Goal: Contribute content: Contribute content

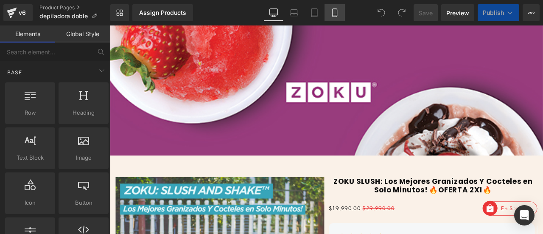
click at [336, 5] on link "Mobile" at bounding box center [334, 12] width 20 height 17
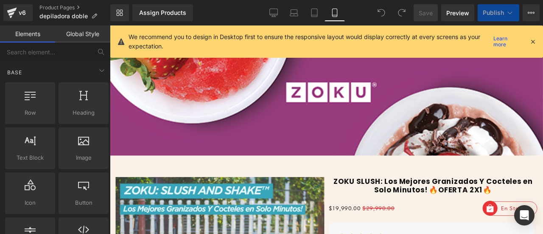
click at [337, 11] on icon at bounding box center [334, 12] width 8 height 8
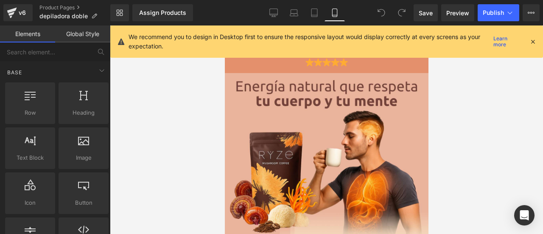
click at [530, 42] on icon at bounding box center [533, 42] width 8 height 8
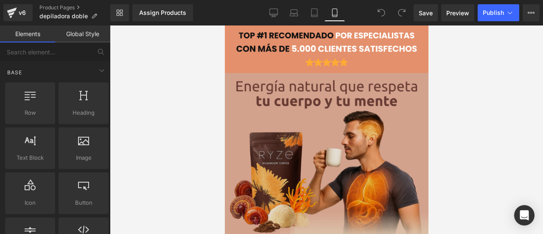
click at [288, 126] on img at bounding box center [326, 175] width 204 height 204
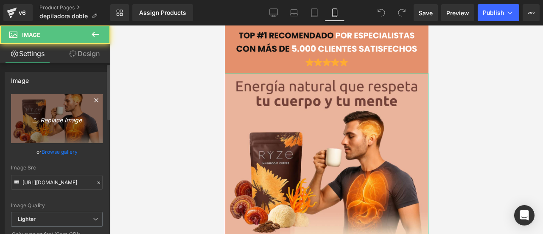
click at [74, 116] on icon "Replace Image" at bounding box center [57, 118] width 68 height 11
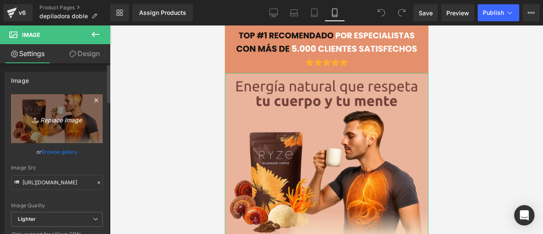
type input "C:\fakepath\Impermeable-IPX7-sala-en-la-ducha-y-l-mpiala-bajo-el-grifo-sin-preo…"
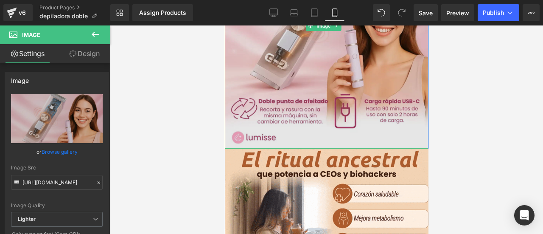
scroll to position [254, 0]
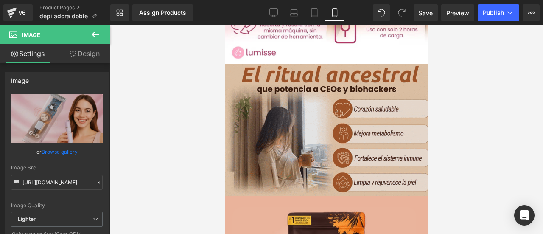
click at [324, 123] on div "Image" at bounding box center [326, 130] width 204 height 132
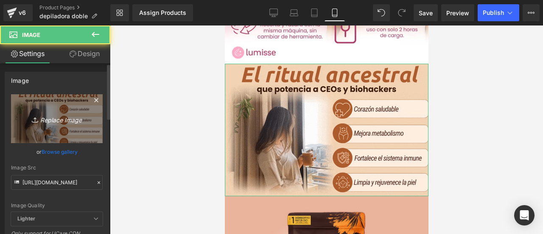
click at [67, 116] on icon "Replace Image" at bounding box center [57, 118] width 68 height 11
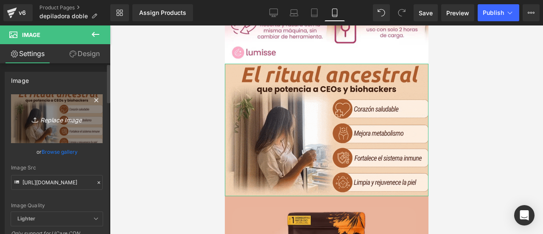
type input "C:\fakepath\De-piel-irritada-a-piel-irresistible-1-11zon.webp"
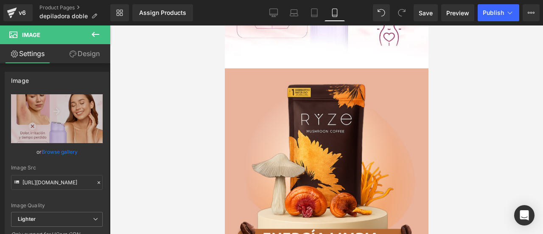
scroll to position [679, 0]
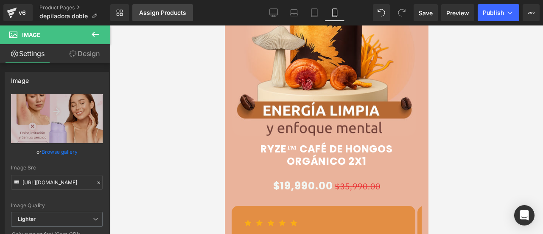
click at [167, 8] on link "Assign Products" at bounding box center [162, 12] width 61 height 17
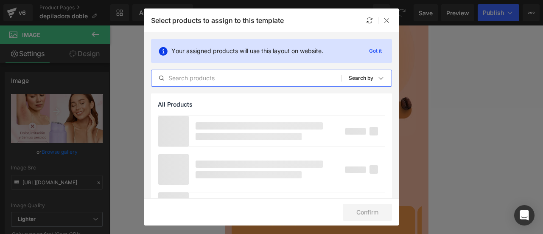
click at [201, 79] on input "text" at bounding box center [246, 78] width 190 height 10
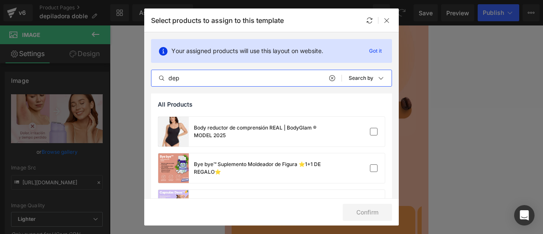
scroll to position [0, 0]
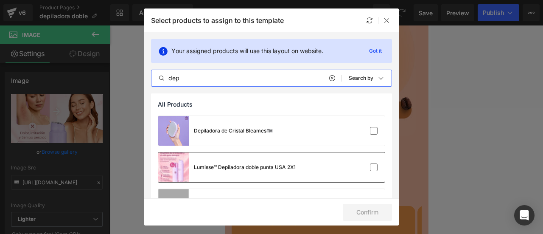
type input "dep"
click at [273, 168] on div "Lumisse™ Depiladora doble punta USA 2X1" at bounding box center [245, 167] width 102 height 8
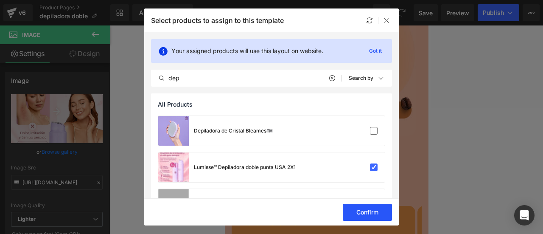
click at [348, 211] on button "Confirm" at bounding box center [367, 212] width 49 height 17
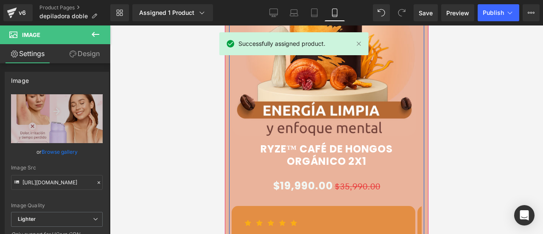
click at [318, 67] on img at bounding box center [324, 44] width 184 height 184
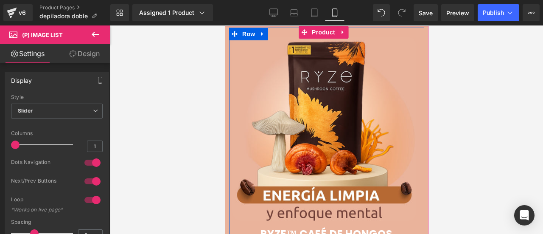
scroll to position [509, 0]
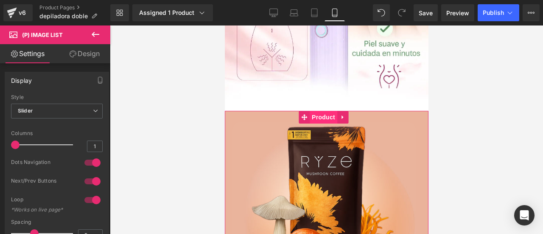
click at [319, 111] on span "Product" at bounding box center [323, 117] width 28 height 13
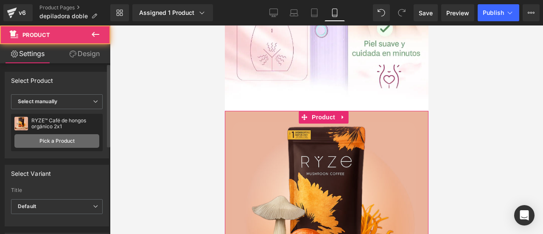
click at [65, 140] on link "Pick a Product" at bounding box center [56, 141] width 85 height 14
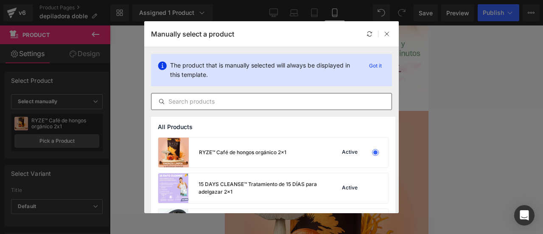
click at [0, 0] on input "text" at bounding box center [0, 0] width 0 height 0
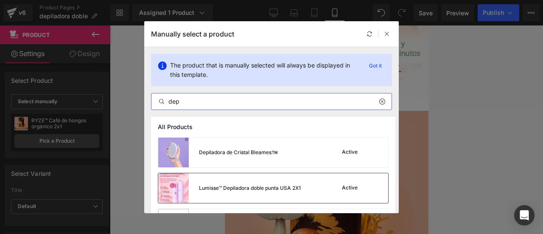
type input "dep"
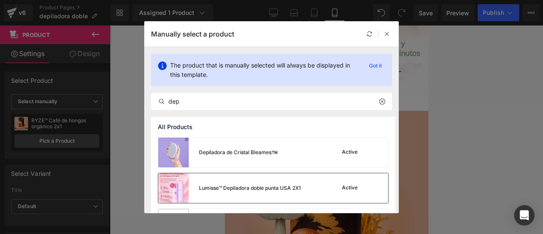
click at [221, 187] on div "Lumisse™ Depiladora doble punta USA 2X1" at bounding box center [250, 188] width 102 height 8
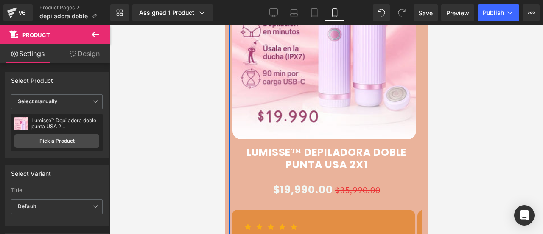
scroll to position [975, 0]
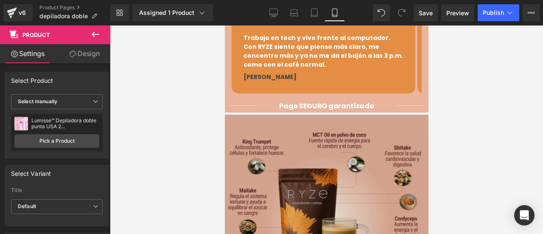
click at [334, 154] on img at bounding box center [326, 216] width 204 height 204
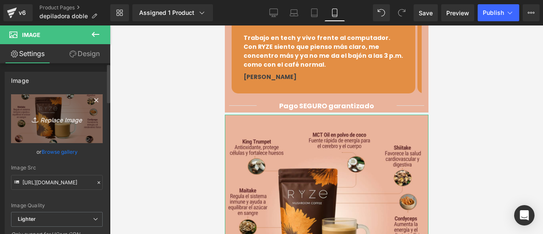
click at [60, 126] on link "Replace Image" at bounding box center [57, 118] width 92 height 49
type input "C:\fakepath\Antes-y-despues-comparacion-y-FAQS-1-11zon.webp"
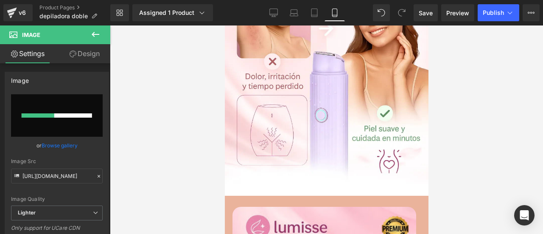
scroll to position [254, 0]
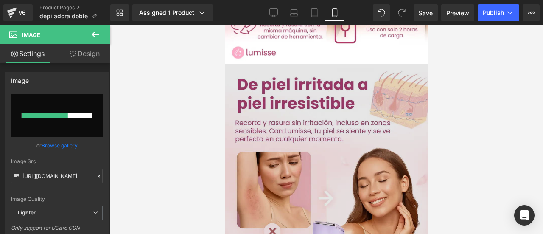
click at [318, 109] on img at bounding box center [326, 215] width 204 height 302
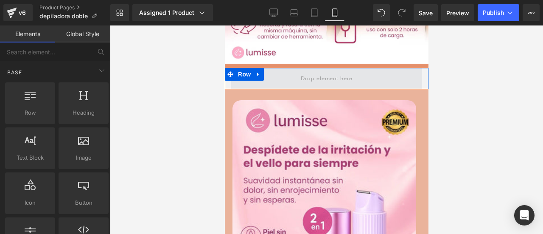
click at [320, 71] on span at bounding box center [325, 78] width 57 height 14
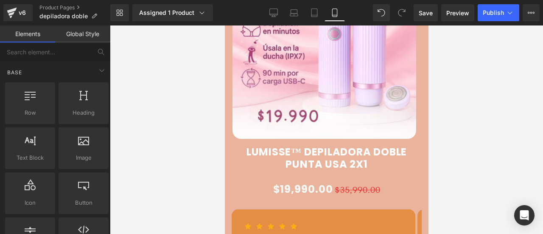
scroll to position [679, 0]
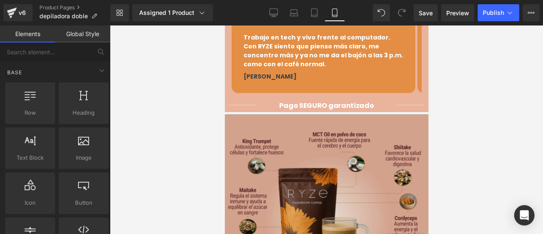
click at [314, 163] on img at bounding box center [326, 216] width 204 height 204
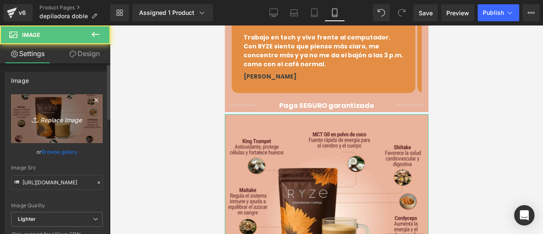
click at [77, 119] on icon "Replace Image" at bounding box center [57, 118] width 68 height 11
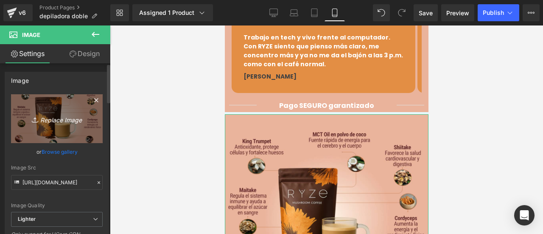
type input "C:\fakepath\De-piel-irritada-a-piel-irresistible-1-11zon (1).webp"
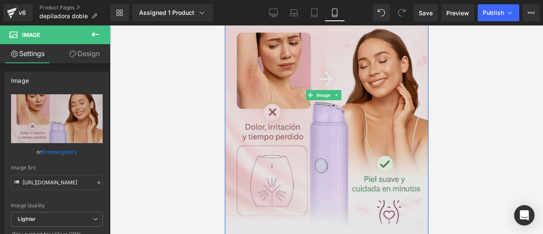
scroll to position [975, 0]
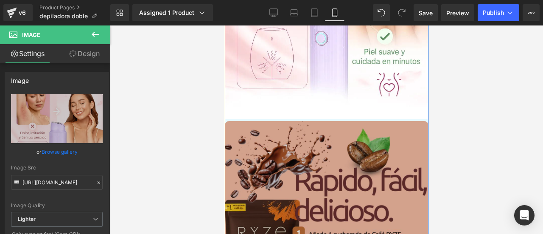
click at [345, 138] on img at bounding box center [326, 223] width 204 height 204
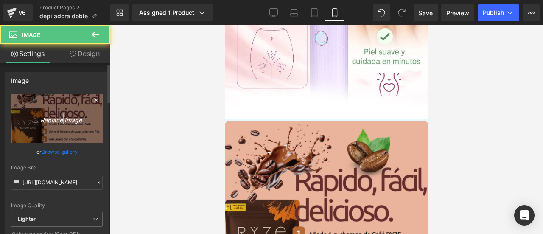
click at [59, 119] on icon "Replace Image" at bounding box center [57, 118] width 68 height 11
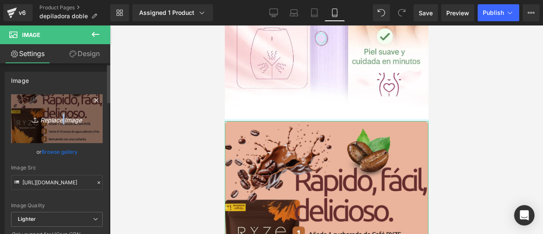
type input "C:\fakepath\Antes-y-despues-comparacion-y-FAQS-1-11zon.webp"
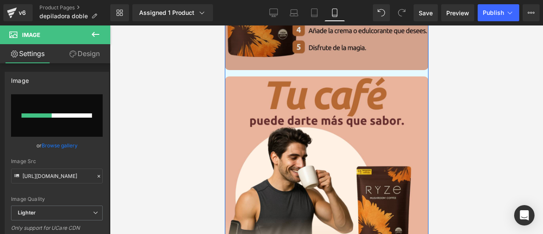
scroll to position [1357, 0]
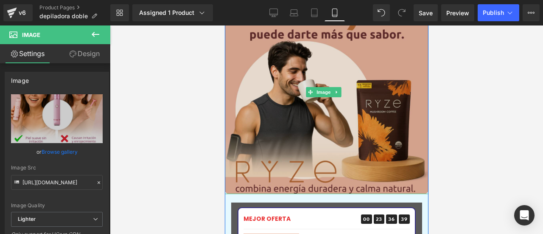
click at [324, 70] on img at bounding box center [326, 92] width 204 height 204
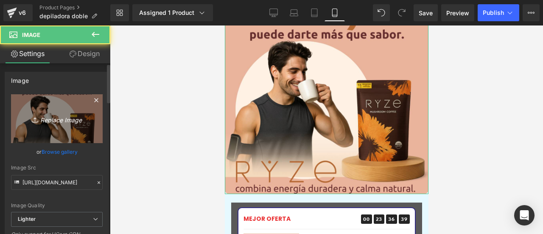
scroll to position [1397, 0]
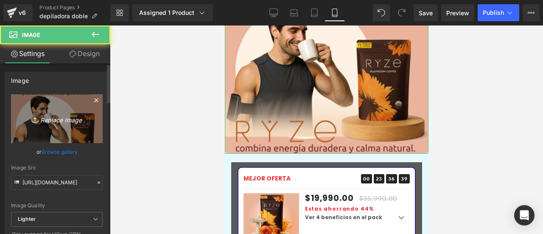
click at [65, 115] on icon "Replace Image" at bounding box center [57, 118] width 68 height 11
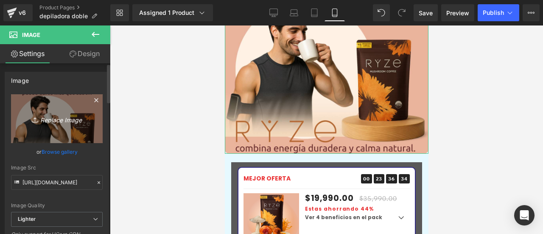
type input "C:\fakepath\Hoja-curva-11zon.webp"
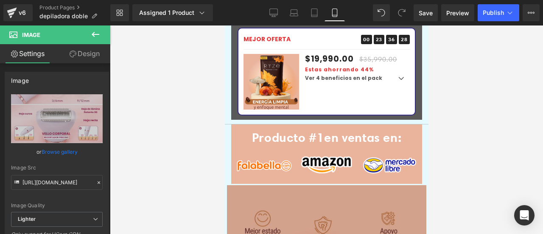
scroll to position [1821, 0]
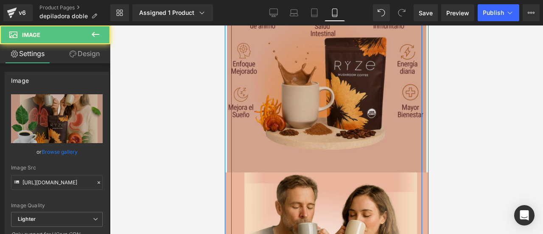
click at [316, 79] on img at bounding box center [325, 72] width 199 height 199
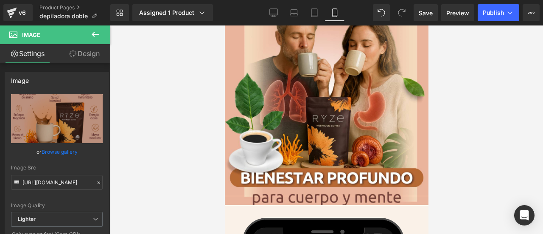
scroll to position [2033, 0]
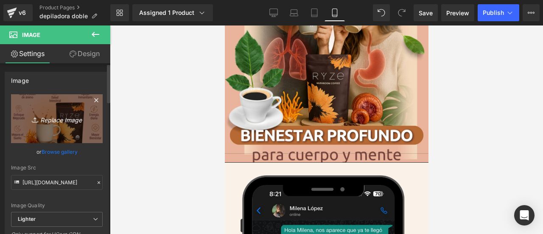
click at [48, 117] on icon "Replace Image" at bounding box center [57, 118] width 68 height 11
type input "C:\fakepath\APARTADO-RESE-AS-1-1.webp"
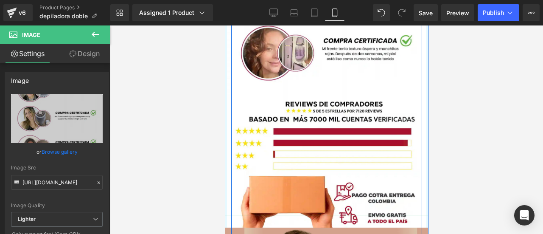
scroll to position [2042, 0]
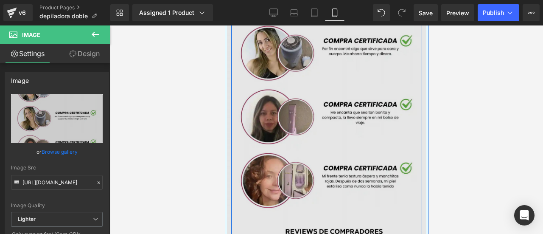
click at [306, 113] on img at bounding box center [325, 53] width 199 height 602
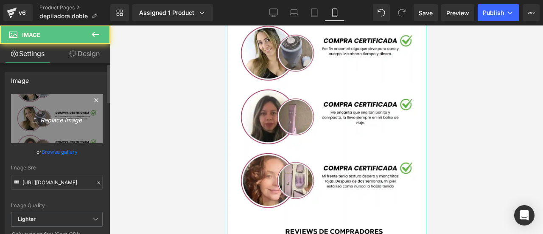
click at [11, 109] on link "Replace Image" at bounding box center [57, 118] width 92 height 49
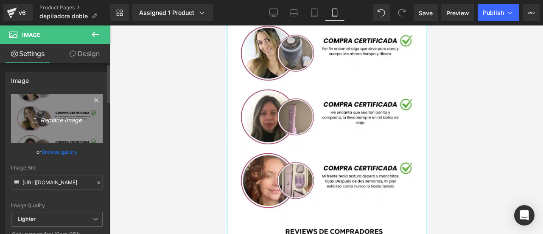
type input "C:\fakepath\Diseño sin título (5).jpg"
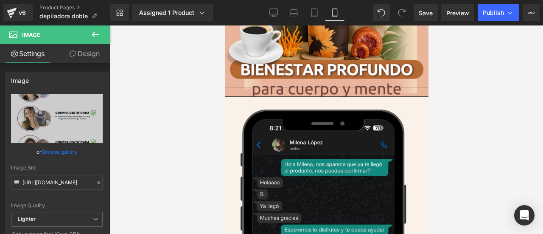
scroll to position [2290, 0]
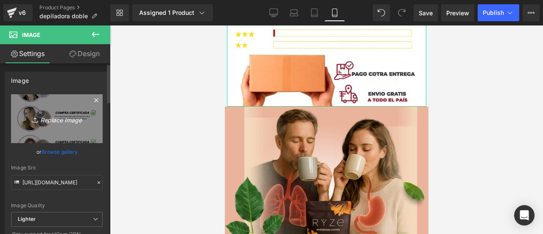
click at [62, 117] on icon "Replace Image" at bounding box center [57, 118] width 68 height 11
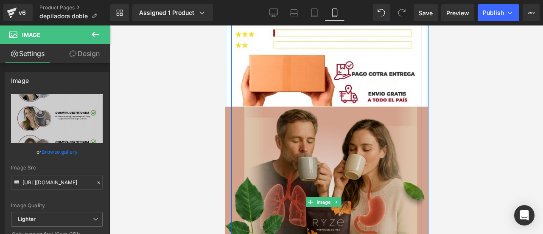
click at [345, 138] on img at bounding box center [326, 208] width 204 height 204
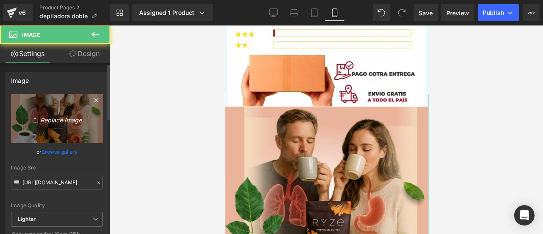
click at [58, 127] on link "Replace Image" at bounding box center [57, 118] width 92 height 49
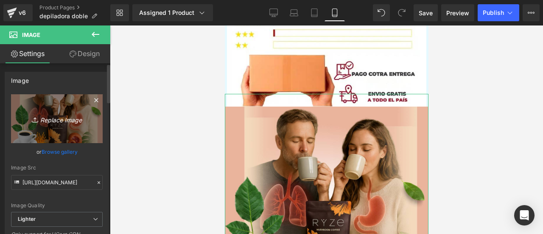
type input "C:\fakepath\Rese-as-Enfoque-Entrega-log-stica-1-1.webp"
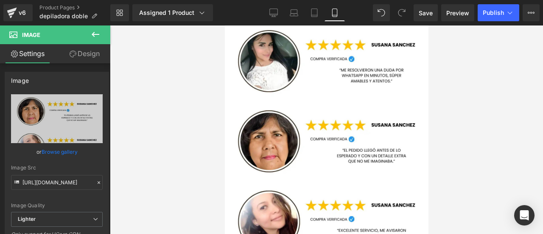
scroll to position [2587, 0]
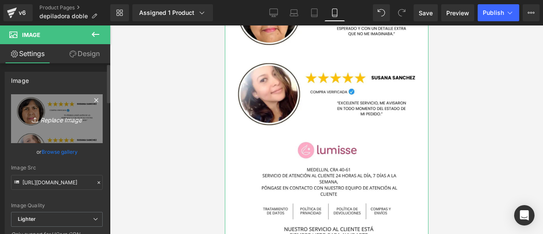
click at [28, 121] on icon "Replace Image" at bounding box center [57, 118] width 68 height 11
type input "C:\fakepath\[PERSON_NAME].jpg"
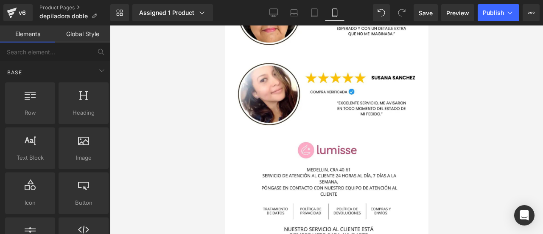
click at [143, 150] on div at bounding box center [326, 129] width 433 height 208
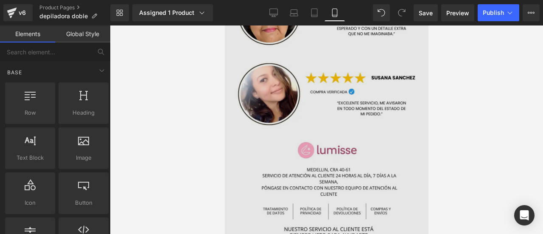
click at [283, 83] on img at bounding box center [326, 31] width 204 height 442
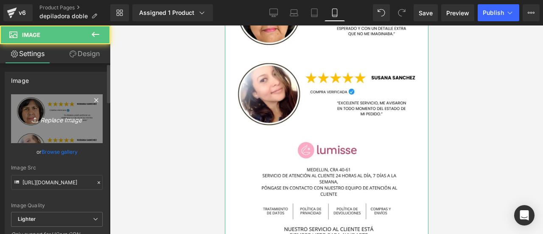
click at [42, 110] on link "Replace Image" at bounding box center [57, 118] width 92 height 49
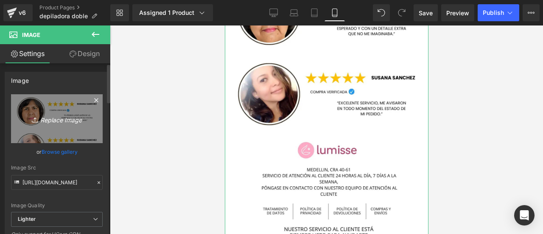
type input "C:\fakepath\[PERSON_NAME].jpg"
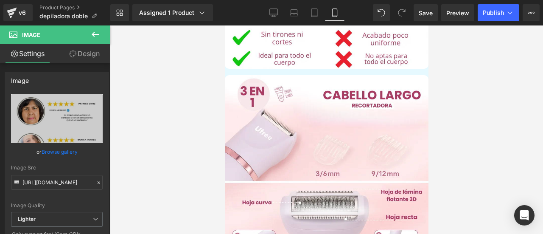
scroll to position [1103, 0]
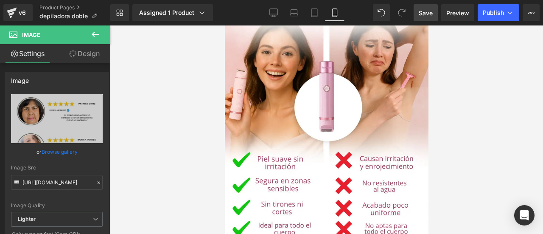
click at [424, 12] on span "Save" at bounding box center [426, 12] width 14 height 9
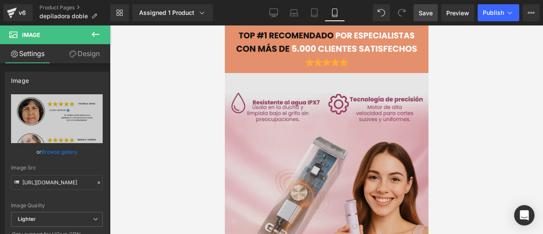
scroll to position [170, 0]
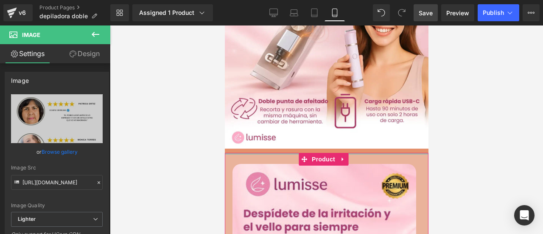
click at [229, 153] on div at bounding box center [326, 154] width 204 height 2
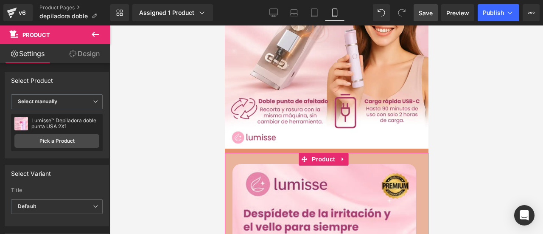
click at [89, 58] on link "Design" at bounding box center [84, 53] width 55 height 19
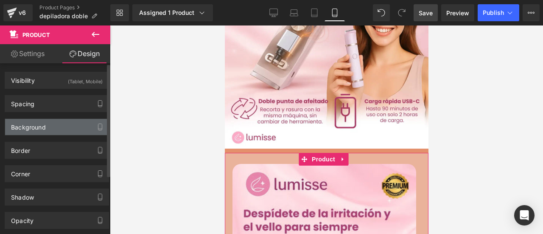
click at [45, 124] on div "Background" at bounding box center [28, 125] width 35 height 12
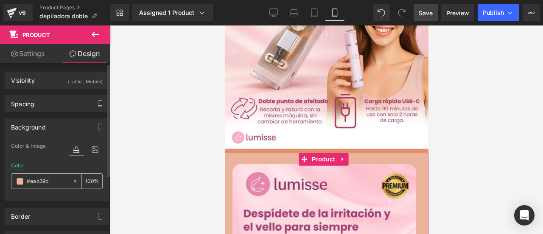
click at [18, 181] on span at bounding box center [20, 181] width 7 height 7
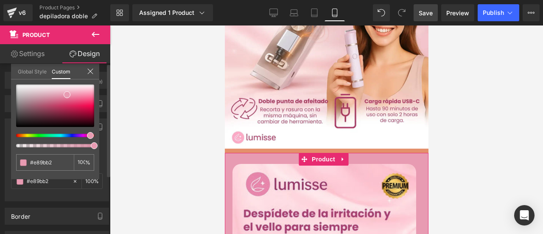
drag, startPoint x: 26, startPoint y: 135, endPoint x: 87, endPoint y: 137, distance: 61.1
click at [87, 137] on div at bounding box center [55, 115] width 78 height 63
click at [53, 161] on input "#eab39b" at bounding box center [45, 162] width 31 height 9
drag, startPoint x: 53, startPoint y: 161, endPoint x: 34, endPoint y: 162, distance: 19.1
click at [34, 162] on input "#eab39b" at bounding box center [45, 162] width 31 height 9
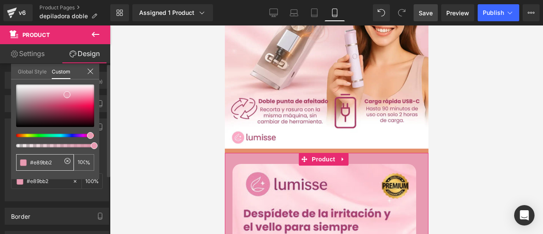
type input "#e89bb2"
drag, startPoint x: 50, startPoint y: 162, endPoint x: 56, endPoint y: 161, distance: 6.8
click at [50, 161] on input "#e89bb2" at bounding box center [45, 162] width 31 height 9
click at [57, 161] on input "#e89bb2" at bounding box center [45, 162] width 31 height 9
drag, startPoint x: 58, startPoint y: 162, endPoint x: 26, endPoint y: 163, distance: 31.9
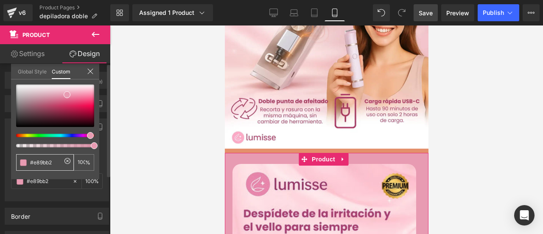
click at [26, 163] on div "#e89bb2" at bounding box center [45, 162] width 58 height 17
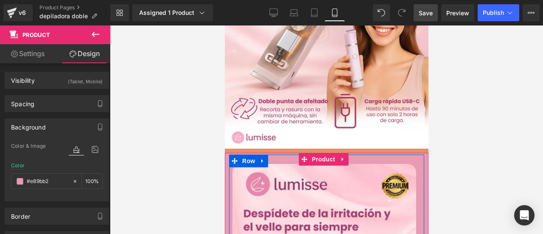
click at [243, 154] on span "Row" at bounding box center [248, 160] width 17 height 13
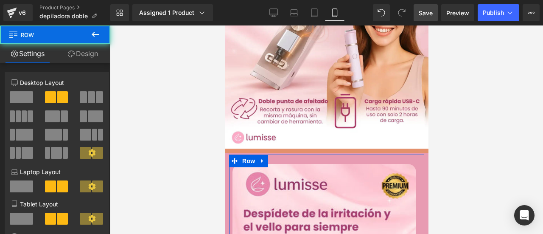
click at [87, 57] on link "Design" at bounding box center [82, 53] width 55 height 19
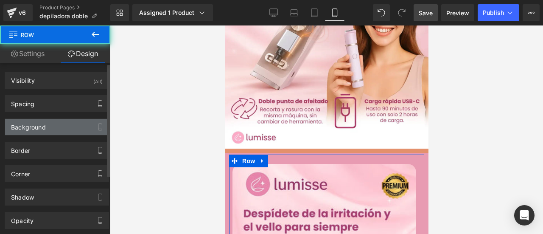
click at [39, 129] on div "Background" at bounding box center [28, 125] width 35 height 12
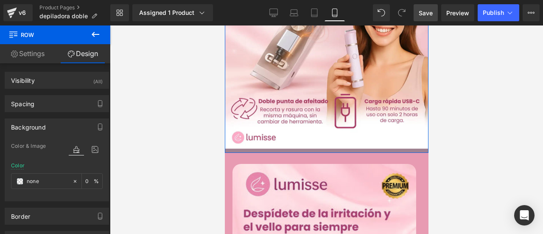
click at [245, 148] on div at bounding box center [326, 150] width 204 height 4
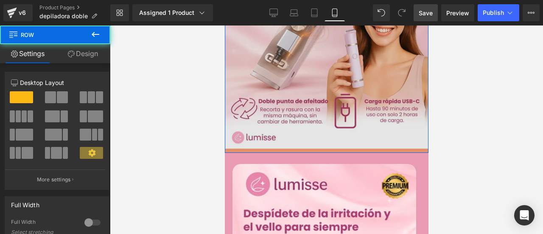
scroll to position [42, 0]
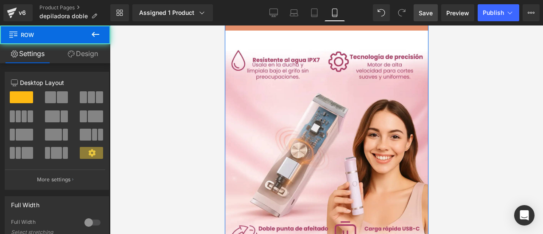
click at [92, 57] on link "Design" at bounding box center [82, 53] width 55 height 19
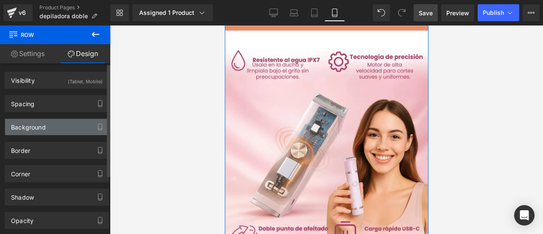
click at [54, 128] on div "Background" at bounding box center [56, 127] width 103 height 16
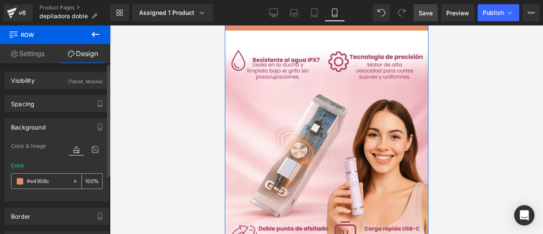
click at [57, 181] on input "text" at bounding box center [48, 180] width 42 height 9
paste input "89bb2"
type input "#e89bb2"
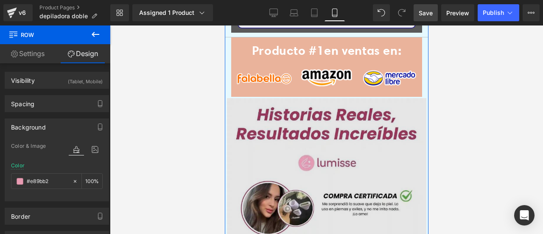
scroll to position [1611, 0]
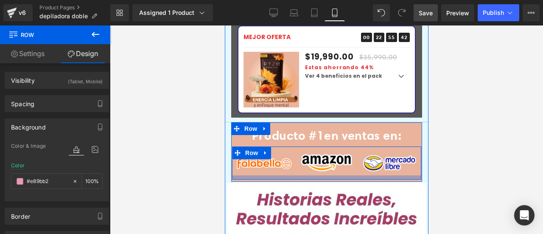
click at [273, 175] on div at bounding box center [326, 177] width 189 height 4
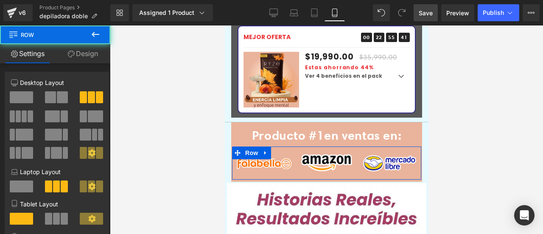
click at [84, 54] on link "Design" at bounding box center [82, 53] width 55 height 19
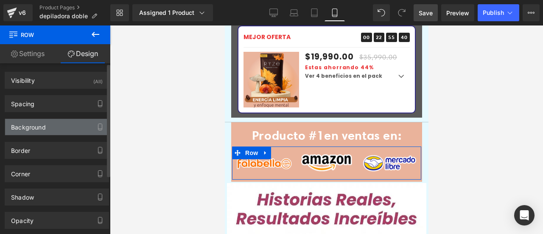
click at [52, 128] on div "Background" at bounding box center [56, 127] width 103 height 16
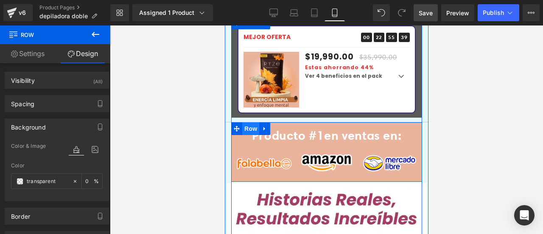
click at [254, 122] on span "Row" at bounding box center [250, 128] width 17 height 13
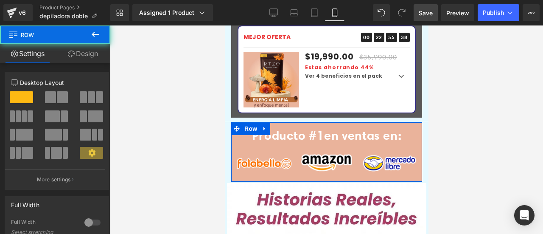
click at [73, 53] on icon at bounding box center [71, 53] width 7 height 7
click at [0, 0] on div "Background" at bounding box center [0, 0] width 0 height 0
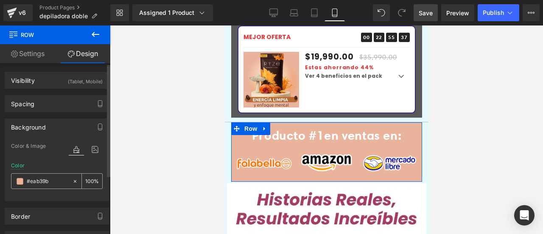
click at [49, 181] on input "text" at bounding box center [48, 180] width 42 height 9
paste input "89bb2"
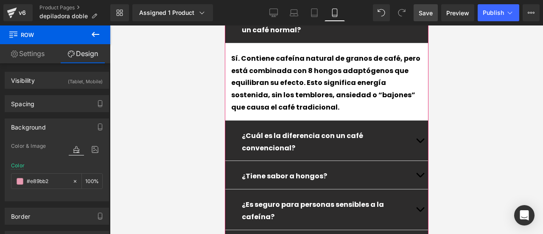
scroll to position [3138, 0]
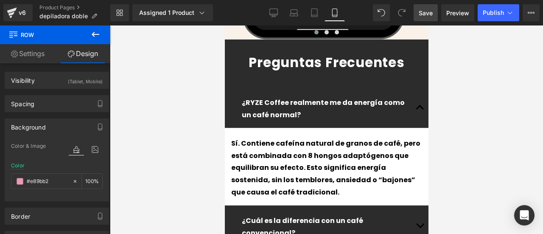
type input "#e89bb2"
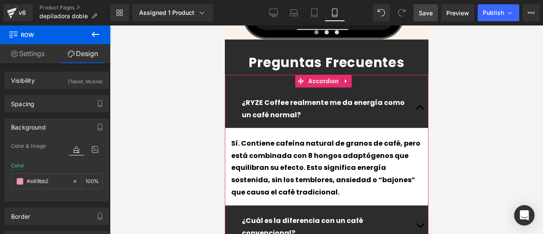
scroll to position [3053, 0]
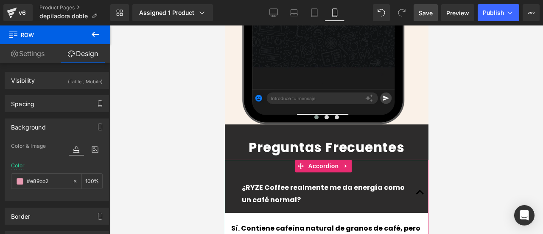
click at [282, 182] on p "¿RYZE Coffee realmente me da energía como un café normal?" at bounding box center [326, 194] width 170 height 25
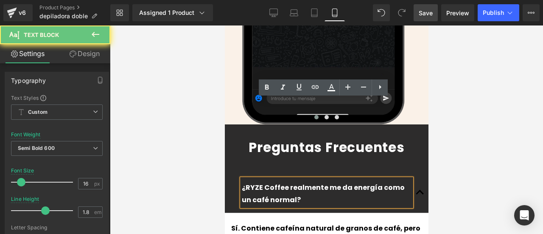
click at [276, 182] on p "¿RYZE Coffee realmente me da energía como un café normal?" at bounding box center [326, 194] width 170 height 25
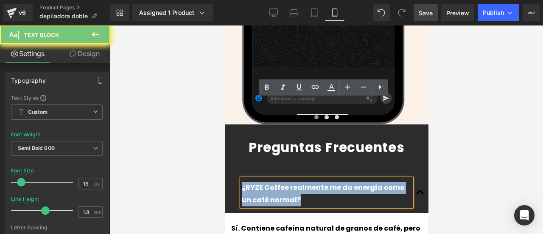
click at [276, 182] on p "¿RYZE Coffee realmente me da energía como un café normal?" at bounding box center [326, 194] width 170 height 25
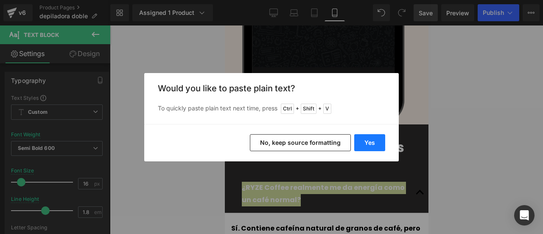
click at [381, 142] on button "Yes" at bounding box center [369, 142] width 31 height 17
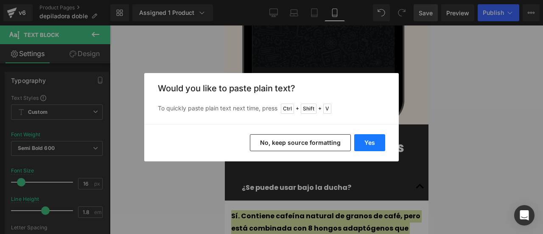
click at [371, 146] on button "Yes" at bounding box center [369, 142] width 31 height 17
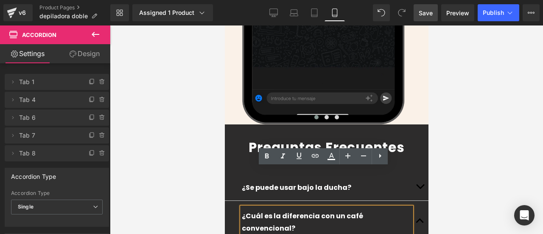
click at [397, 210] on p "¿Cuál es la diferencia con un café convencional?" at bounding box center [326, 222] width 170 height 25
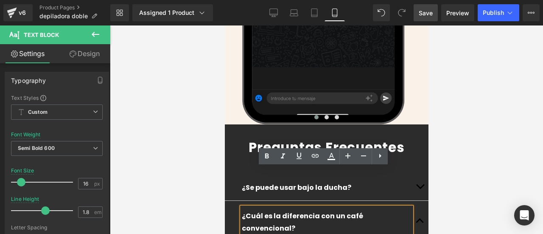
click at [397, 210] on p "¿Cuál es la diferencia con un café convencional?" at bounding box center [326, 222] width 170 height 25
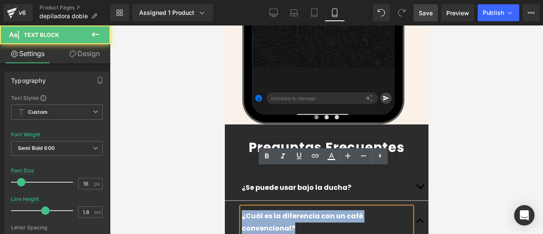
click at [397, 210] on p "¿Cuál es la diferencia con un café convencional?" at bounding box center [326, 222] width 170 height 25
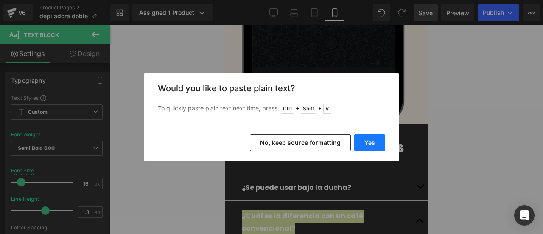
drag, startPoint x: 375, startPoint y: 142, endPoint x: 91, endPoint y: 8, distance: 314.5
click at [375, 142] on button "Yes" at bounding box center [369, 142] width 31 height 17
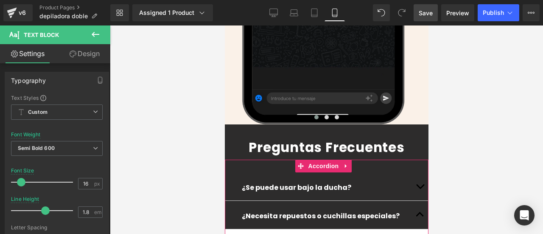
scroll to position [3096, 0]
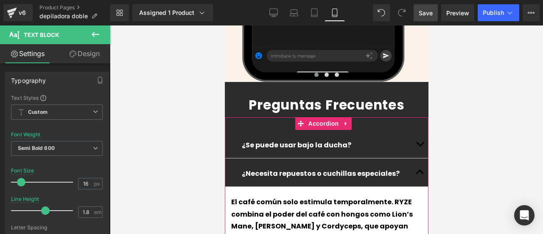
click at [265, 196] on div "El café común solo estimula temporalmente. RYZE combina el poder del café con h…" at bounding box center [326, 232] width 191 height 73
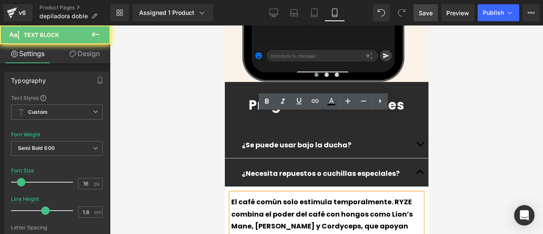
click at [265, 196] on div "El café común solo estimula temporalmente. RYZE combina el poder del café con h…" at bounding box center [326, 232] width 191 height 73
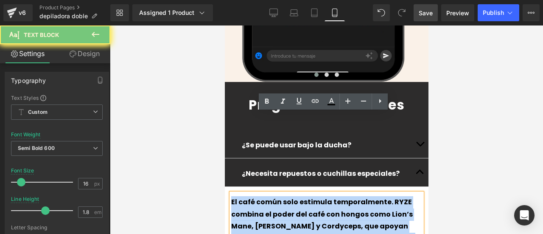
click at [265, 196] on div "El café común solo estimula temporalmente. RYZE combina el poder del café con h…" at bounding box center [326, 232] width 191 height 73
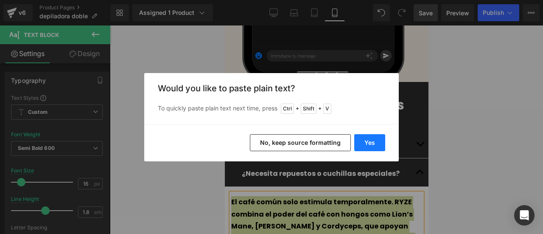
click at [372, 145] on button "Yes" at bounding box center [369, 142] width 31 height 17
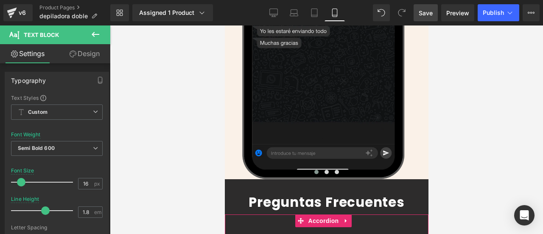
scroll to position [3083, 0]
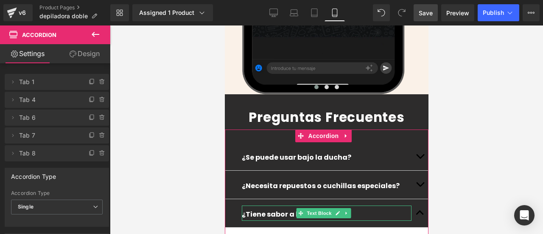
click at [321, 208] on span "Text Block" at bounding box center [318, 213] width 28 height 10
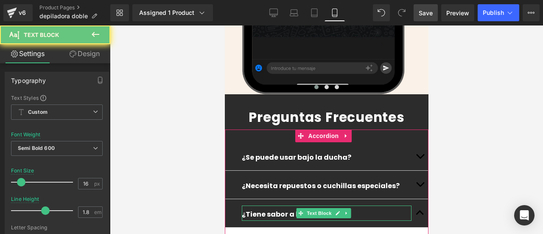
click at [366, 208] on p "¿Tiene sabor a hongos?" at bounding box center [326, 214] width 170 height 12
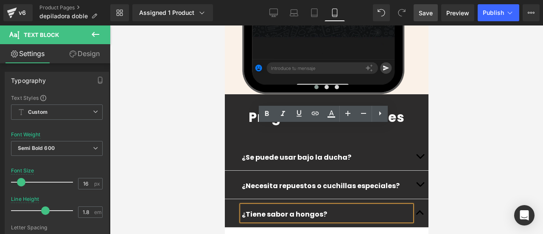
click at [366, 208] on p "¿Tiene sabor a hongos?" at bounding box center [326, 214] width 170 height 12
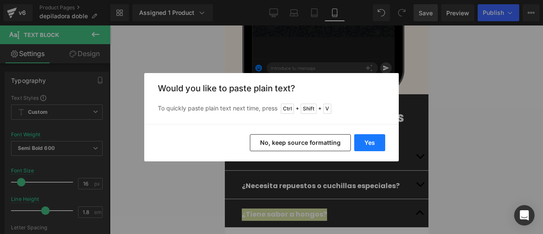
click at [364, 145] on button "Yes" at bounding box center [369, 142] width 31 height 17
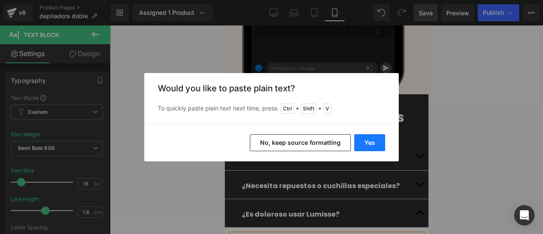
click at [376, 141] on button "Yes" at bounding box center [369, 142] width 31 height 17
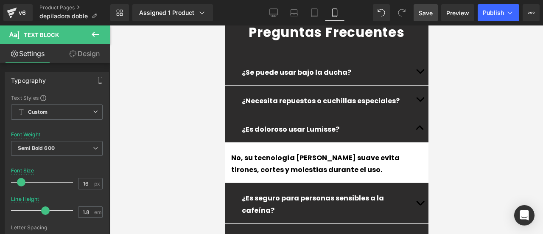
scroll to position [3211, 0]
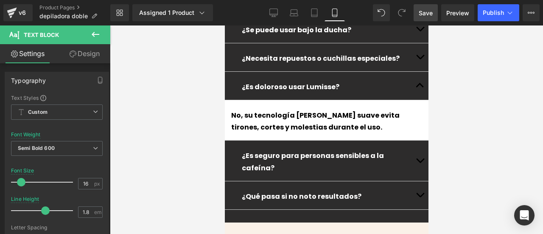
click at [420, 77] on div "¿Se puede usar bajo la ducha? Text Block Text Block" at bounding box center [326, 112] width 204 height 220
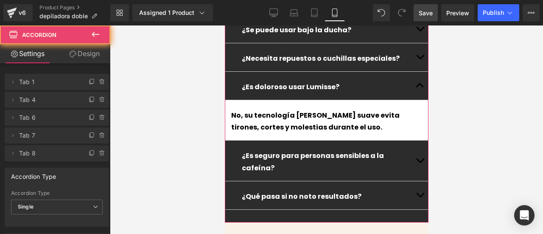
click at [418, 140] on button "button" at bounding box center [419, 160] width 17 height 40
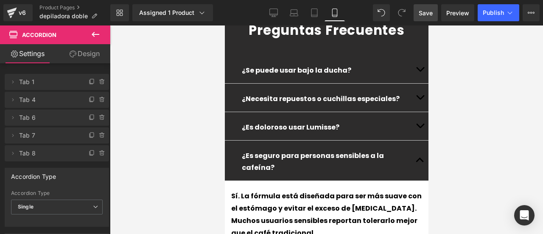
scroll to position [3170, 0]
click at [391, 150] on p "¿Es seguro para personas sensibles a la cafeína?" at bounding box center [326, 162] width 170 height 25
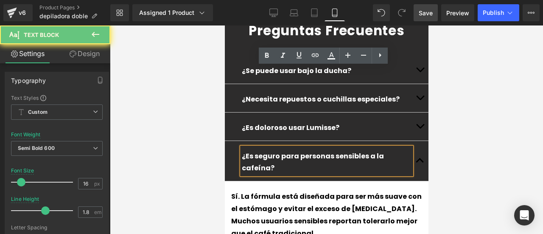
click at [391, 150] on p "¿Es seguro para personas sensibles a la cafeína?" at bounding box center [326, 162] width 170 height 25
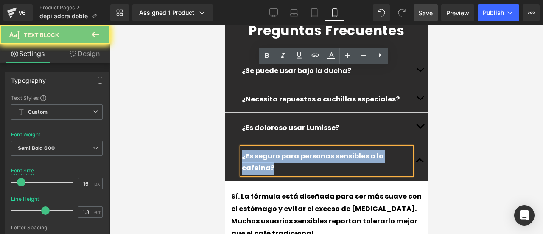
click at [391, 150] on p "¿Es seguro para personas sensibles a la cafeína?" at bounding box center [326, 162] width 170 height 25
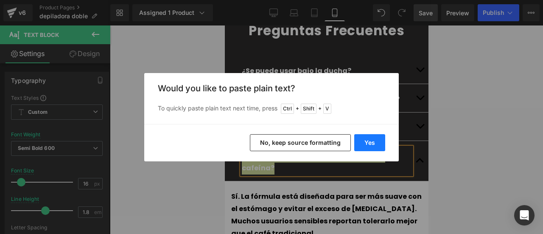
click at [368, 139] on button "Yes" at bounding box center [369, 142] width 31 height 17
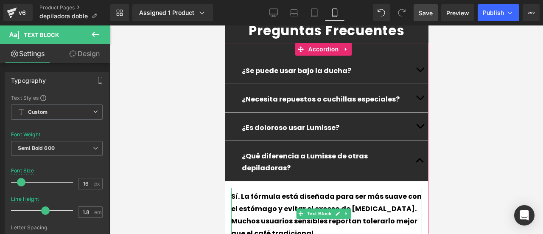
click at [401, 190] on div "Sí. La fórmula está diseñada para ser más suave con el estómago y evitar el exc…" at bounding box center [326, 214] width 191 height 49
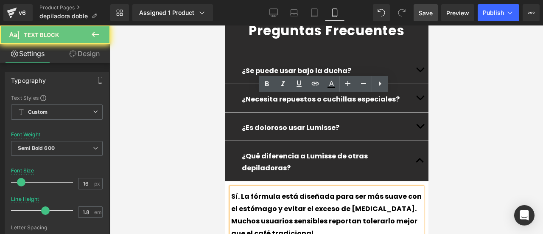
click at [401, 190] on div "Sí. La fórmula está diseñada para ser más suave con el estómago y evitar el exc…" at bounding box center [326, 214] width 191 height 49
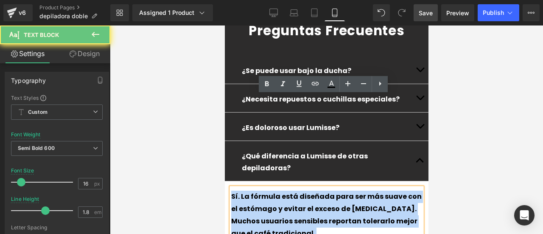
click at [401, 190] on div "Sí. La fórmula está diseñada para ser más suave con el estómago y evitar el exc…" at bounding box center [326, 214] width 191 height 49
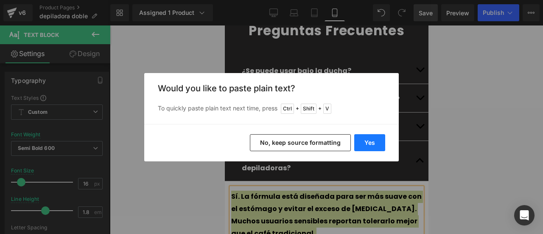
drag, startPoint x: 363, startPoint y: 137, endPoint x: 138, endPoint y: 113, distance: 226.1
click at [363, 137] on button "Yes" at bounding box center [369, 142] width 31 height 17
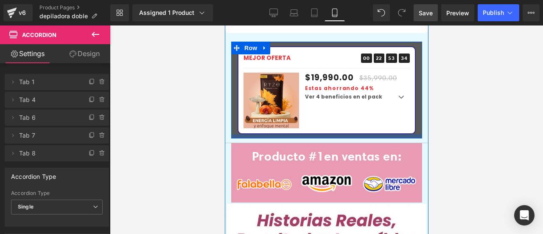
scroll to position [1506, 0]
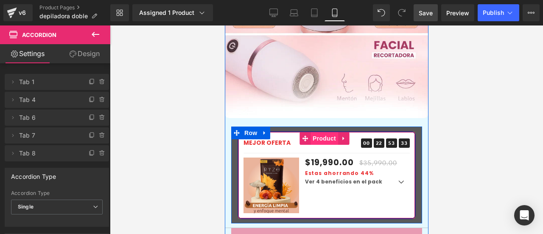
click at [322, 132] on span "Product" at bounding box center [324, 138] width 28 height 13
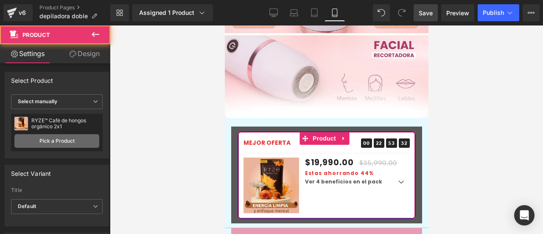
click at [58, 135] on link "Pick a Product" at bounding box center [56, 141] width 85 height 14
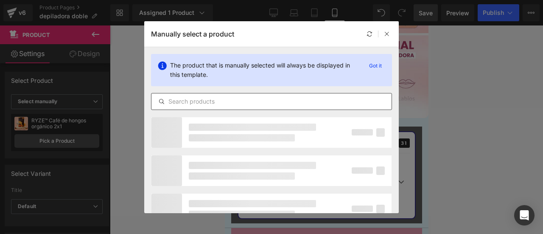
click at [225, 102] on input "text" at bounding box center [271, 101] width 240 height 10
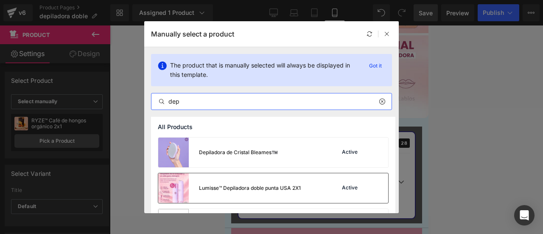
type input "dep"
click at [227, 190] on div "Lumisse™ Depiladora doble punta USA 2X1" at bounding box center [250, 188] width 102 height 8
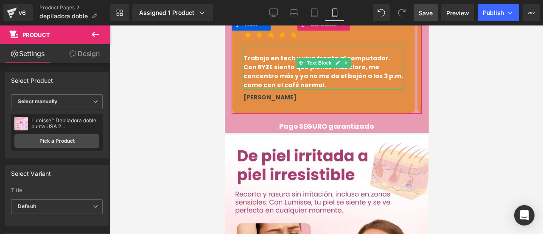
scroll to position [573, 0]
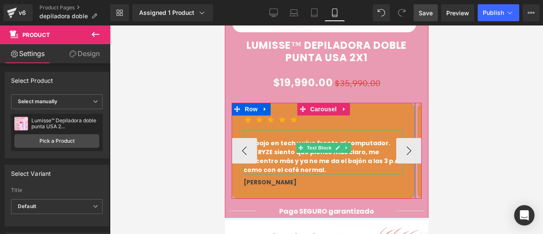
click at [327, 151] on p "Trabajo en tech y vivo frente al computador. Con RYZE siento que pienso más cla…" at bounding box center [323, 157] width 160 height 36
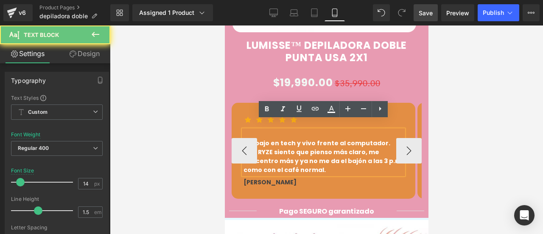
click at [327, 151] on p "Trabajo en tech y vivo frente al computador. Con RYZE siento que pienso más cla…" at bounding box center [323, 157] width 160 height 36
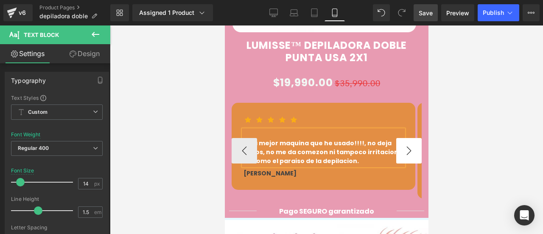
click at [396, 138] on button "›" at bounding box center [408, 150] width 25 height 25
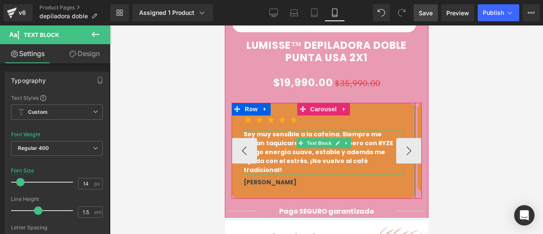
click at [376, 142] on p "Soy muy sensible a la cafeína. Siempre me daban taquicardias con el café, pero …" at bounding box center [323, 152] width 160 height 45
click at [377, 142] on p "Soy muy sensible a la cafeína. Siempre me daban taquicardias con el café, pero …" at bounding box center [323, 152] width 160 height 45
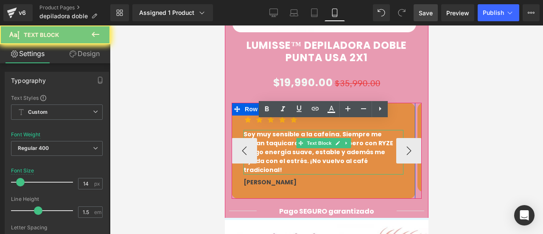
click at [377, 142] on p "Soy muy sensible a la cafeína. Siempre me daban taquicardias con el café, pero …" at bounding box center [323, 152] width 160 height 45
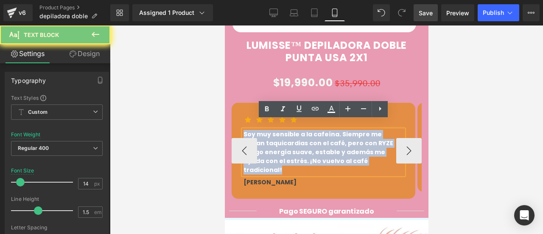
click at [377, 142] on p "Soy muy sensible a la cafeína. Siempre me daban taquicardias con el café, pero …" at bounding box center [323, 152] width 160 height 45
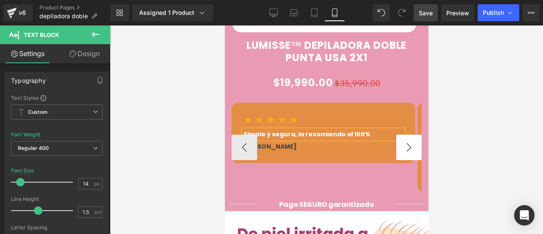
click at [405, 145] on button "›" at bounding box center [408, 146] width 25 height 25
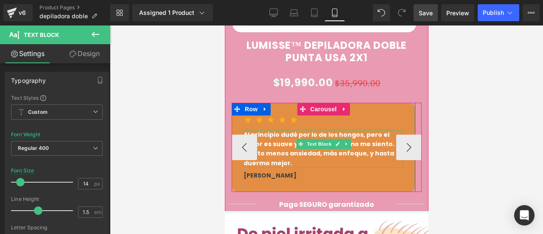
click at [317, 142] on p "Al principio dudé por lo de los hongos, pero el sabor es suave y me encanta cóm…" at bounding box center [323, 149] width 160 height 38
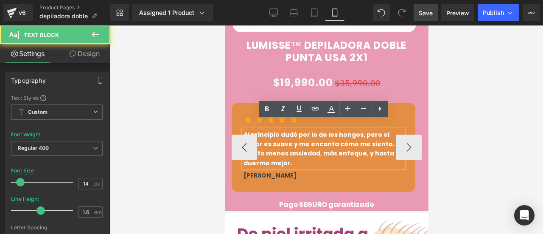
click at [297, 144] on p "Al principio dudé por lo de los hongos, pero el sabor es suave y me encanta cóm…" at bounding box center [323, 149] width 160 height 38
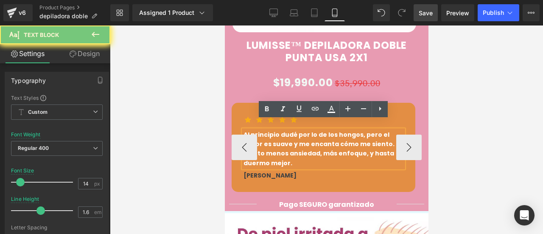
click at [297, 144] on p "Al principio dudé por lo de los hongos, pero el sabor es suave y me encanta cóm…" at bounding box center [323, 149] width 160 height 38
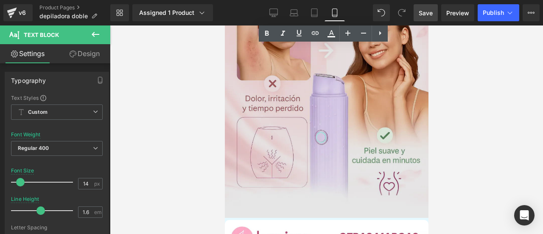
scroll to position [615, 0]
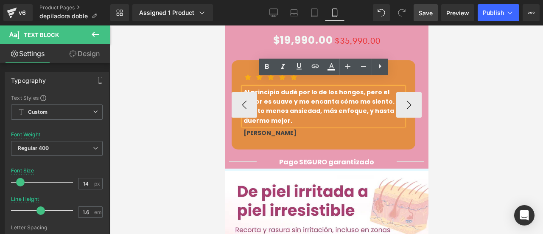
click at [293, 101] on p "Al principio dudé por lo de los hongos, pero el sabor es suave y me encanta cóm…" at bounding box center [323, 106] width 160 height 38
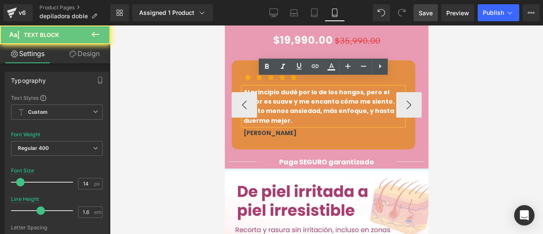
click at [293, 101] on p "Al principio dudé por lo de los hongos, pero el sabor es suave y me encanta cóm…" at bounding box center [323, 106] width 160 height 38
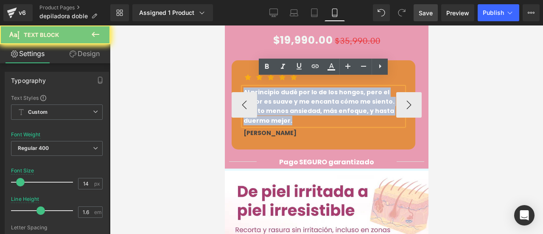
click at [293, 101] on p "Al principio dudé por lo de los hongos, pero el sabor es suave y me encanta cóm…" at bounding box center [323, 106] width 160 height 38
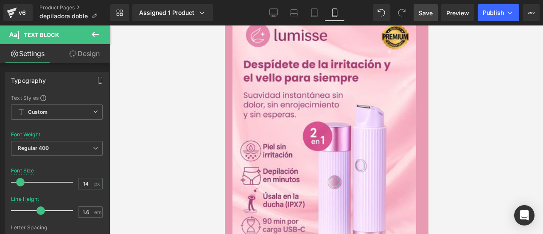
scroll to position [573, 0]
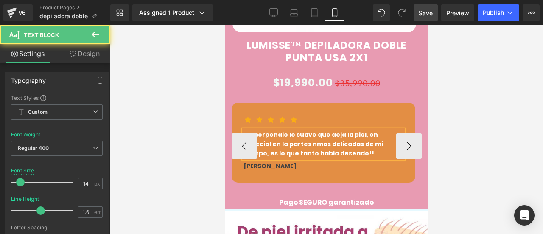
click at [377, 130] on p "Me sorpendio lo suave que deja la piel, en especial en la partes nmas delicadas…" at bounding box center [323, 144] width 160 height 28
click at [337, 134] on p "Me sorpendio lo suave que deja la piel, en especial en las partes nmas delicada…" at bounding box center [323, 144] width 160 height 28
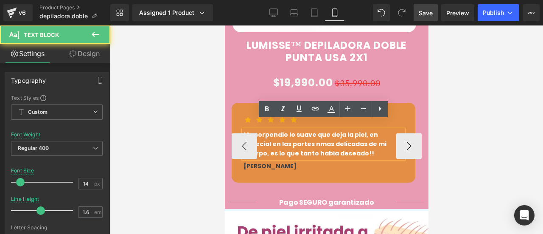
click at [262, 133] on p "Me sorpendio lo suave que deja la piel, en especial en las partes nmas delicada…" at bounding box center [323, 144] width 160 height 28
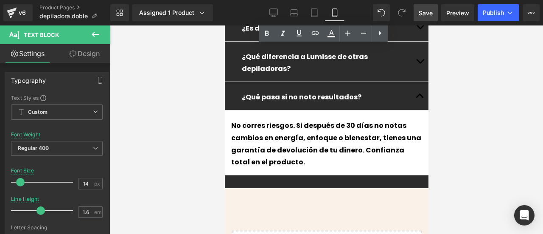
scroll to position [3245, 0]
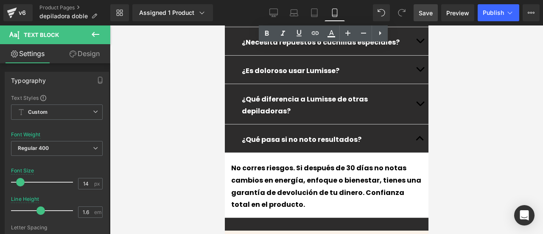
click at [424, 17] on span "Save" at bounding box center [426, 12] width 14 height 9
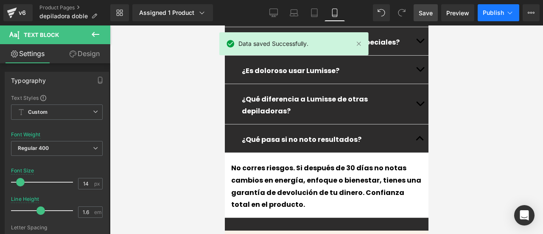
click at [493, 8] on button "Publish" at bounding box center [498, 12] width 42 height 17
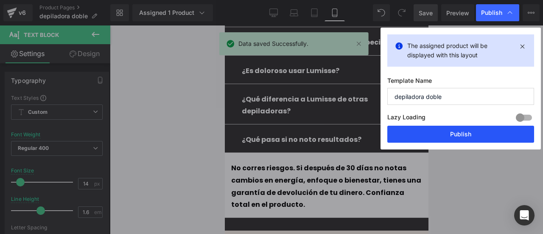
click at [448, 127] on button "Publish" at bounding box center [460, 134] width 147 height 17
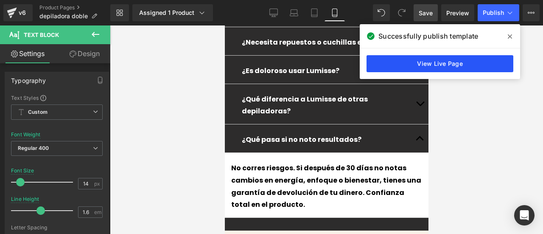
click at [441, 66] on link "View Live Page" at bounding box center [439, 63] width 147 height 17
